Goal: Task Accomplishment & Management: Complete application form

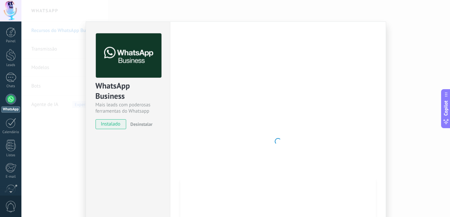
scroll to position [31, 0]
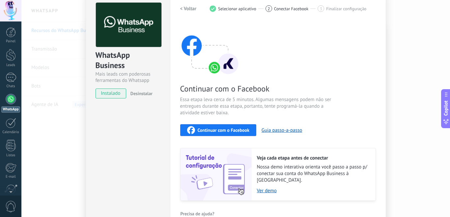
click at [223, 129] on span "Continuar com o Facebook" at bounding box center [224, 130] width 52 height 5
click at [211, 128] on span "Continuar com o Facebook" at bounding box center [224, 130] width 52 height 5
click at [219, 126] on div "Continuar com o Facebook" at bounding box center [218, 130] width 62 height 8
click at [266, 187] on link "Ver demo" at bounding box center [313, 190] width 112 height 6
click at [246, 129] on span "Continuar com o Facebook" at bounding box center [224, 130] width 52 height 5
